Goal: Find specific page/section: Find specific page/section

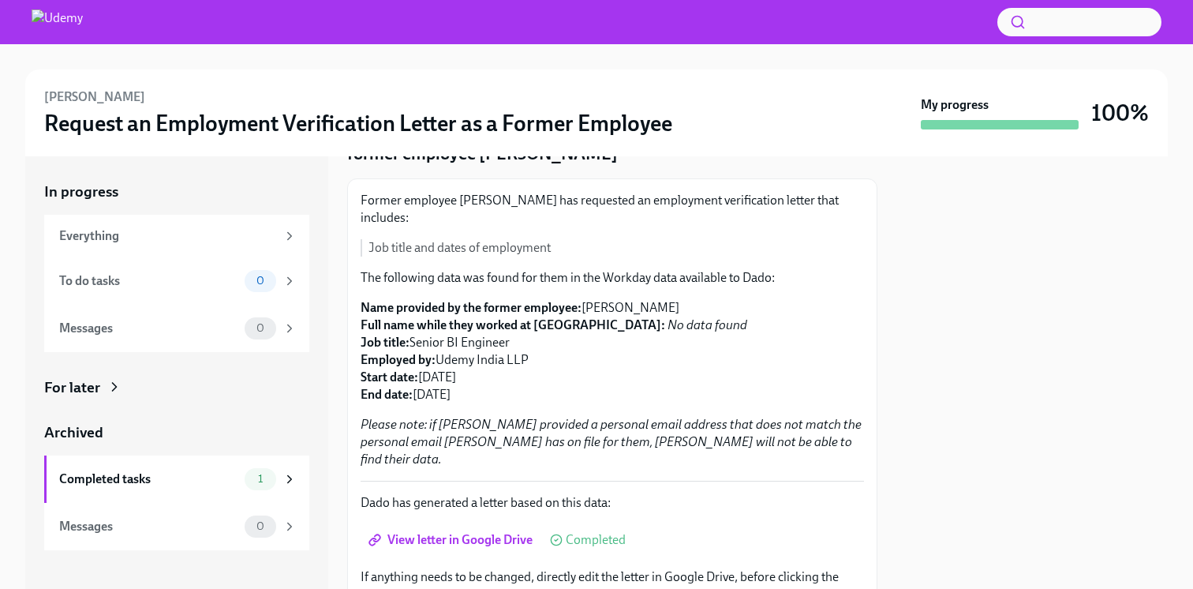
scroll to position [182, 0]
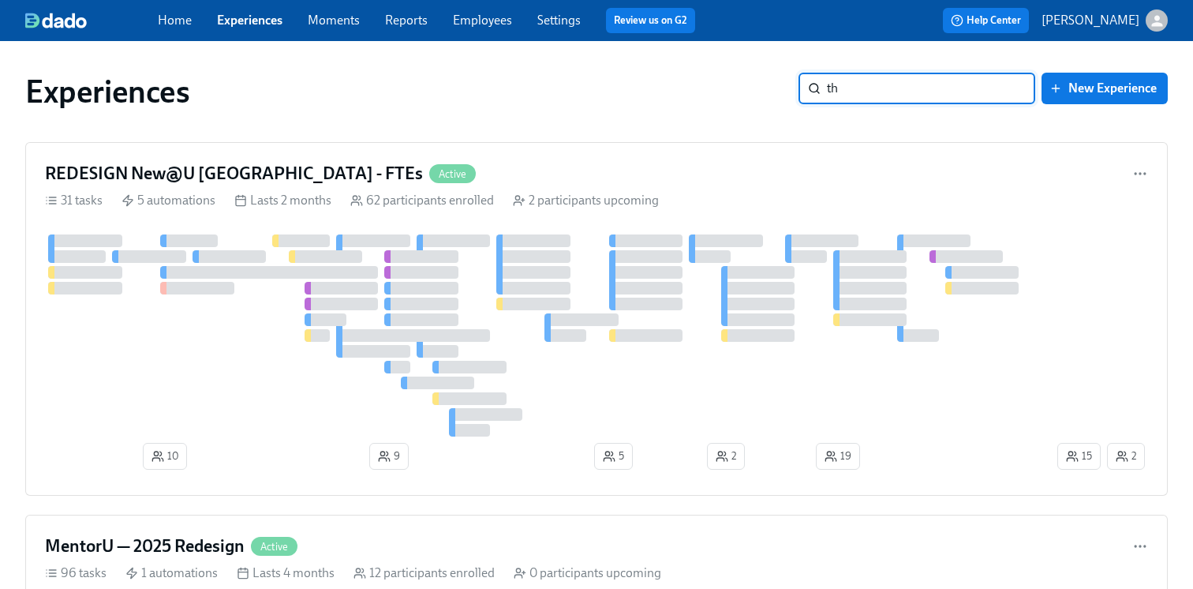
type input "t"
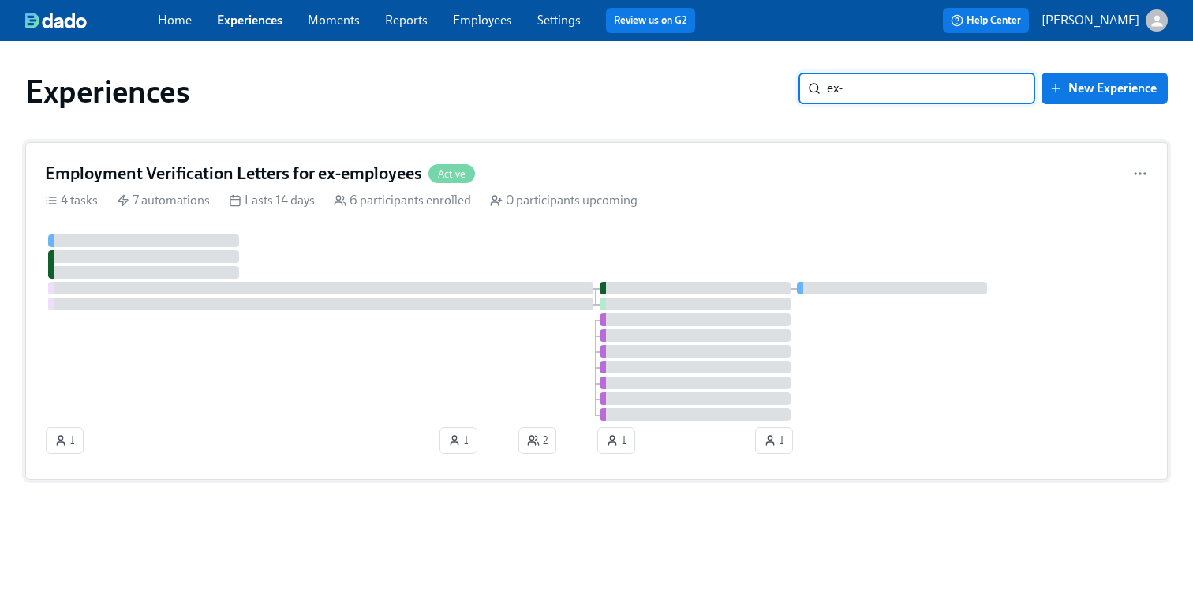
type input "ex-"
click at [354, 174] on h4 "Employment Verification Letters for ex-employees" at bounding box center [233, 174] width 377 height 24
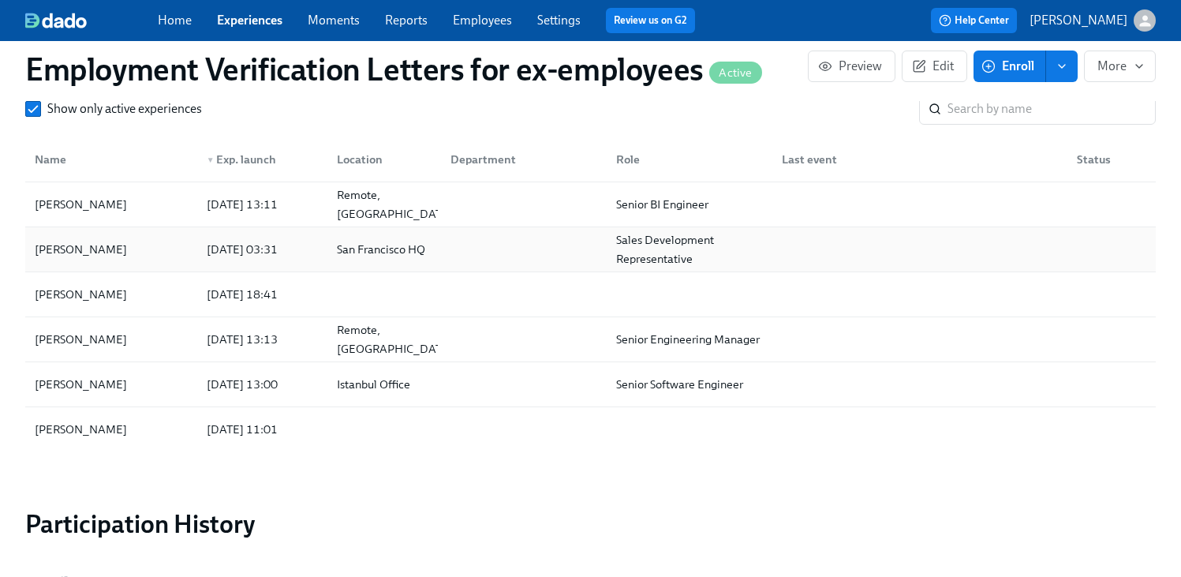
scroll to position [2004, 0]
click at [168, 116] on span "Show only active experiences" at bounding box center [124, 109] width 155 height 17
click at [40, 116] on input "Show only active experiences" at bounding box center [33, 110] width 14 height 14
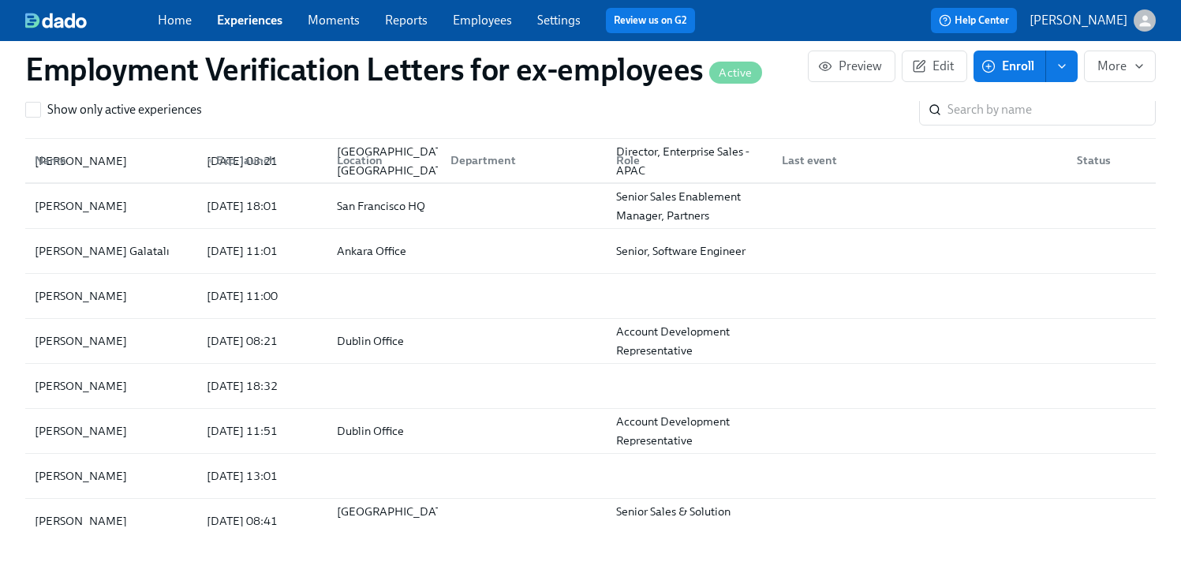
scroll to position [317, 0]
